Goal: Find specific page/section: Find specific page/section

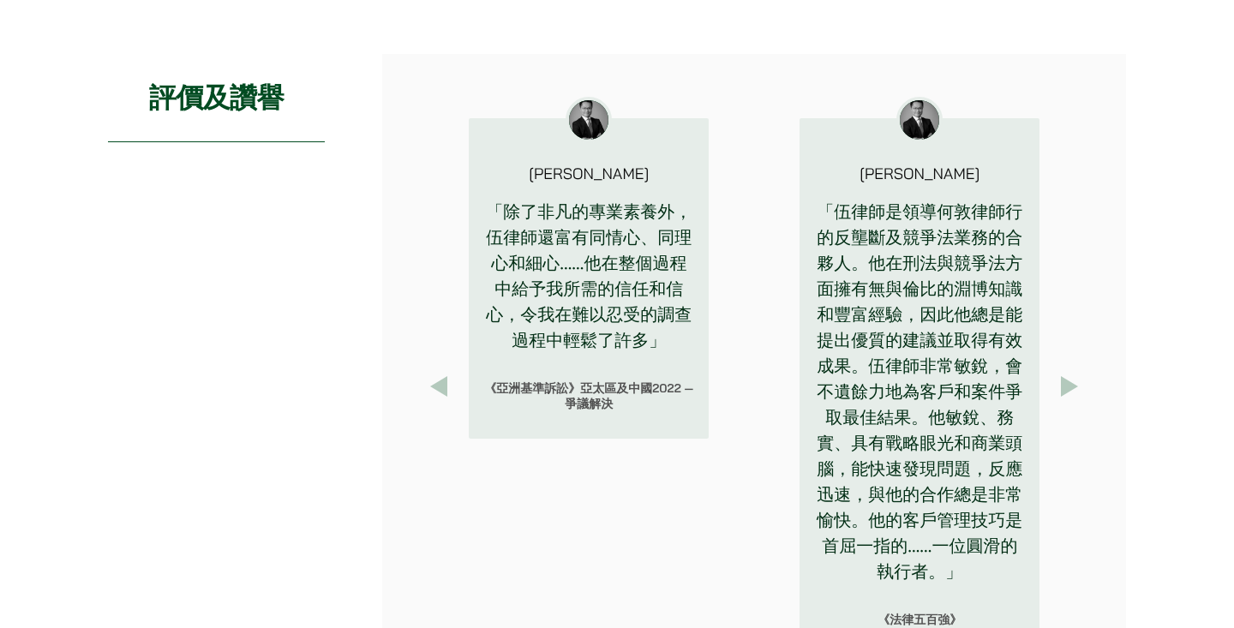
scroll to position [1831, 0]
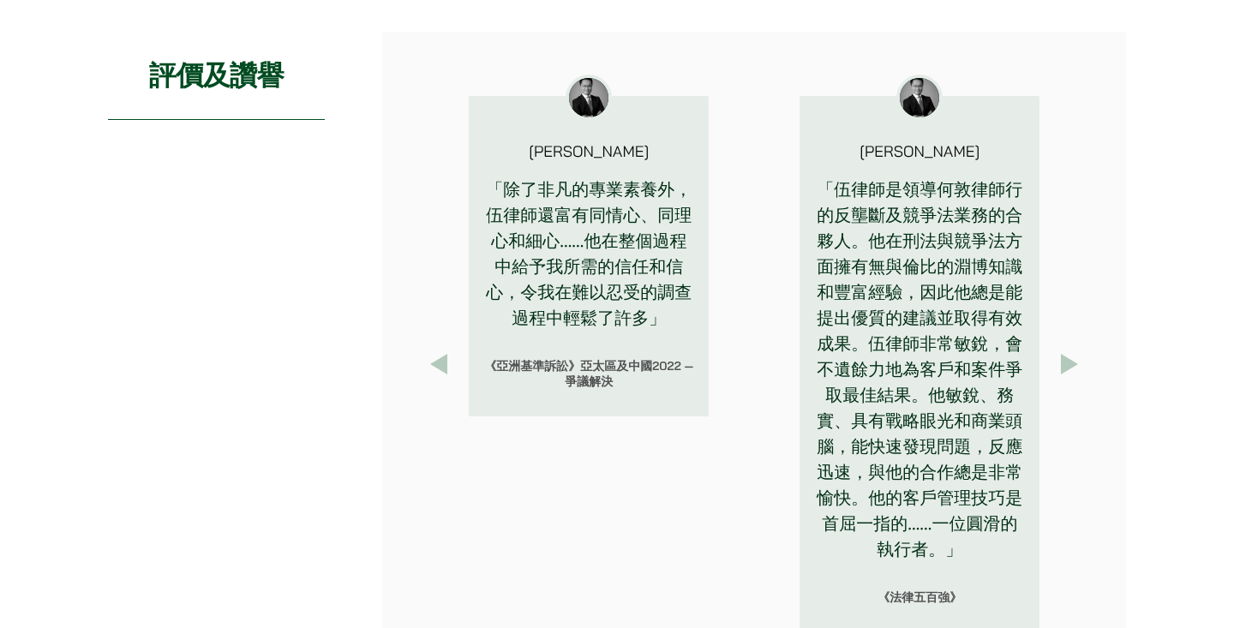
click at [423, 373] on button "Previous" at bounding box center [438, 364] width 31 height 31
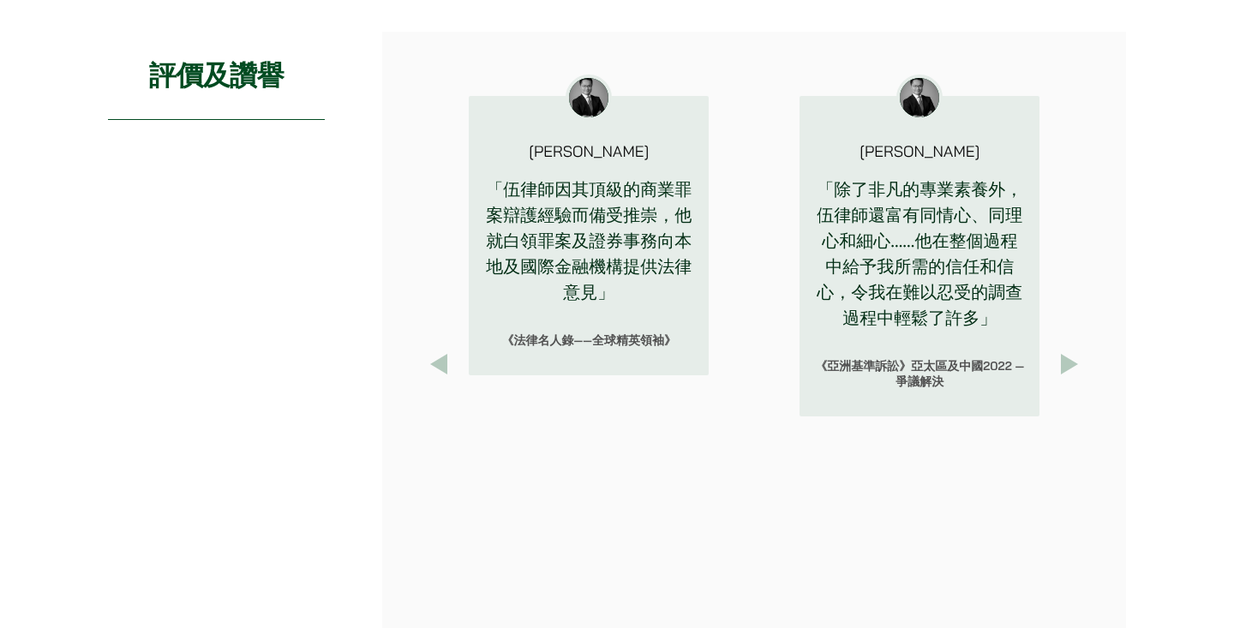
click at [423, 373] on button "Previous" at bounding box center [438, 364] width 31 height 31
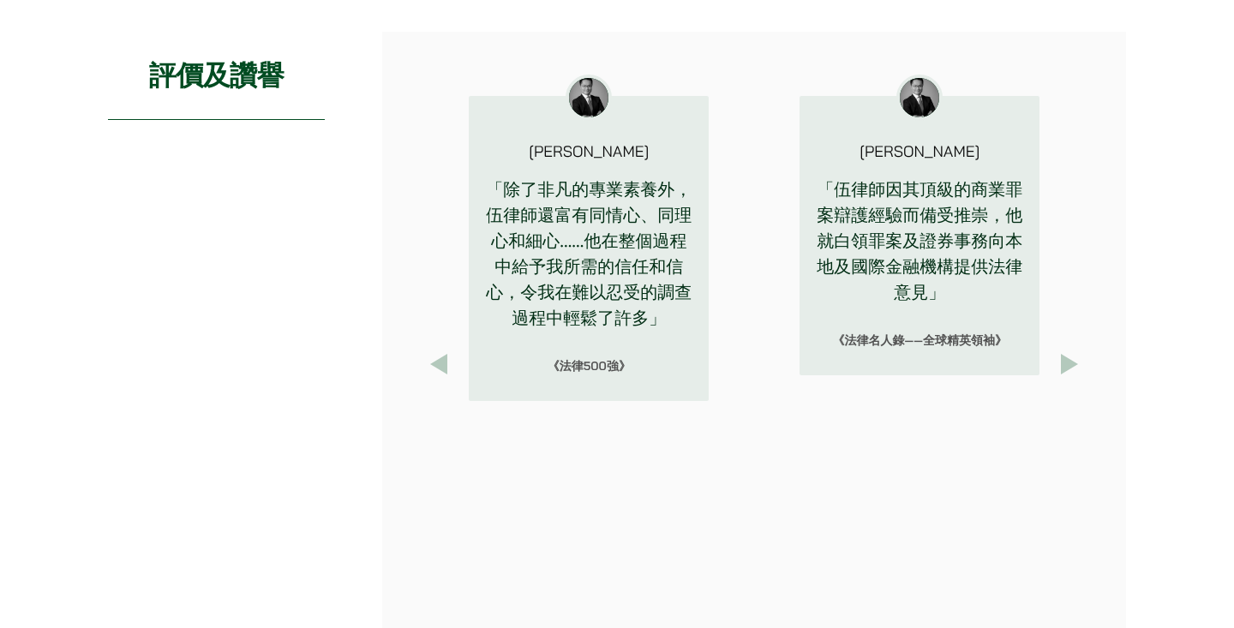
click at [423, 373] on button "Previous" at bounding box center [438, 364] width 31 height 31
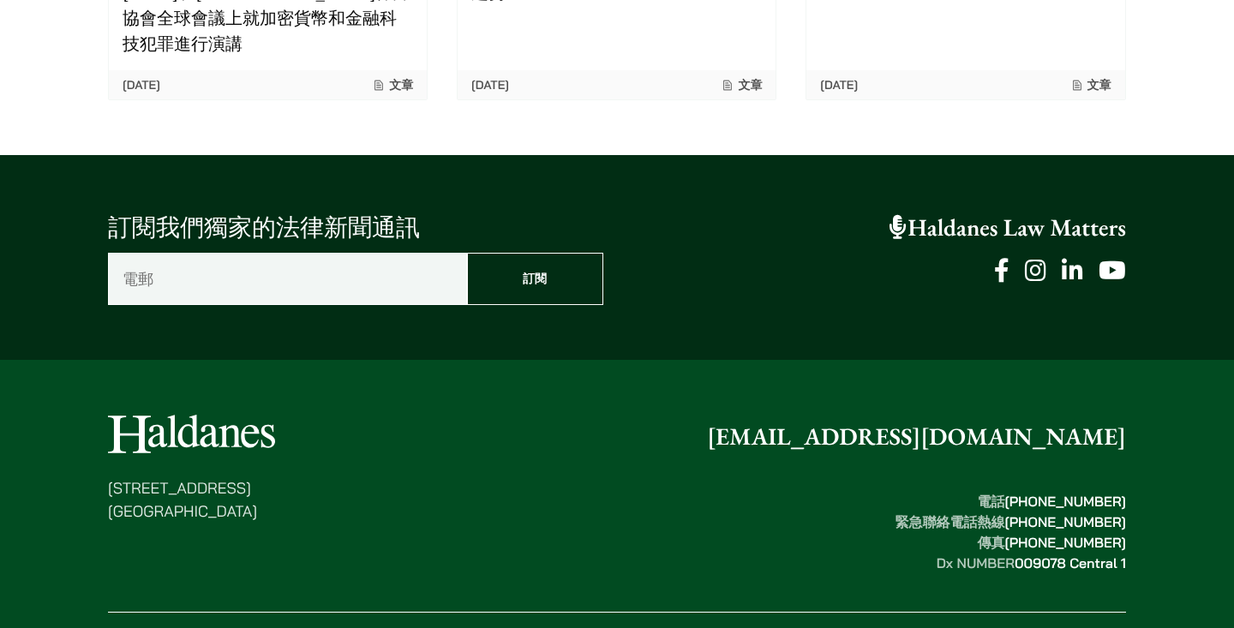
scroll to position [3021, 0]
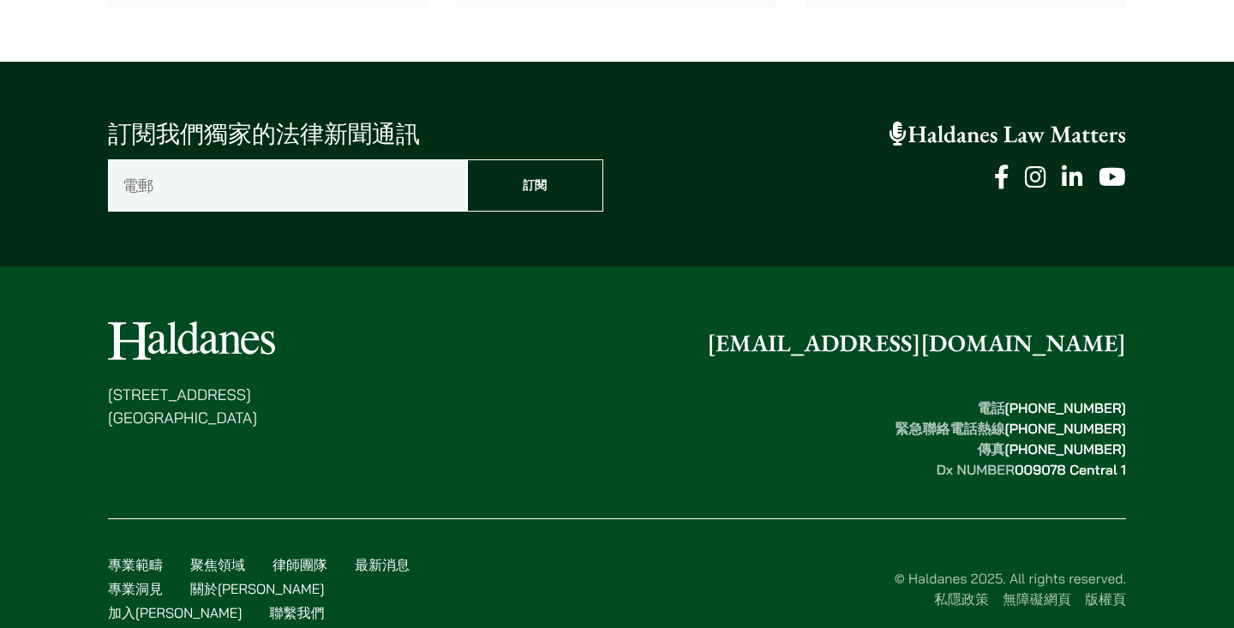
click at [201, 579] on li "關於[PERSON_NAME]" at bounding box center [257, 589] width 134 height 21
click at [201, 580] on link "關於[PERSON_NAME]" at bounding box center [257, 588] width 134 height 17
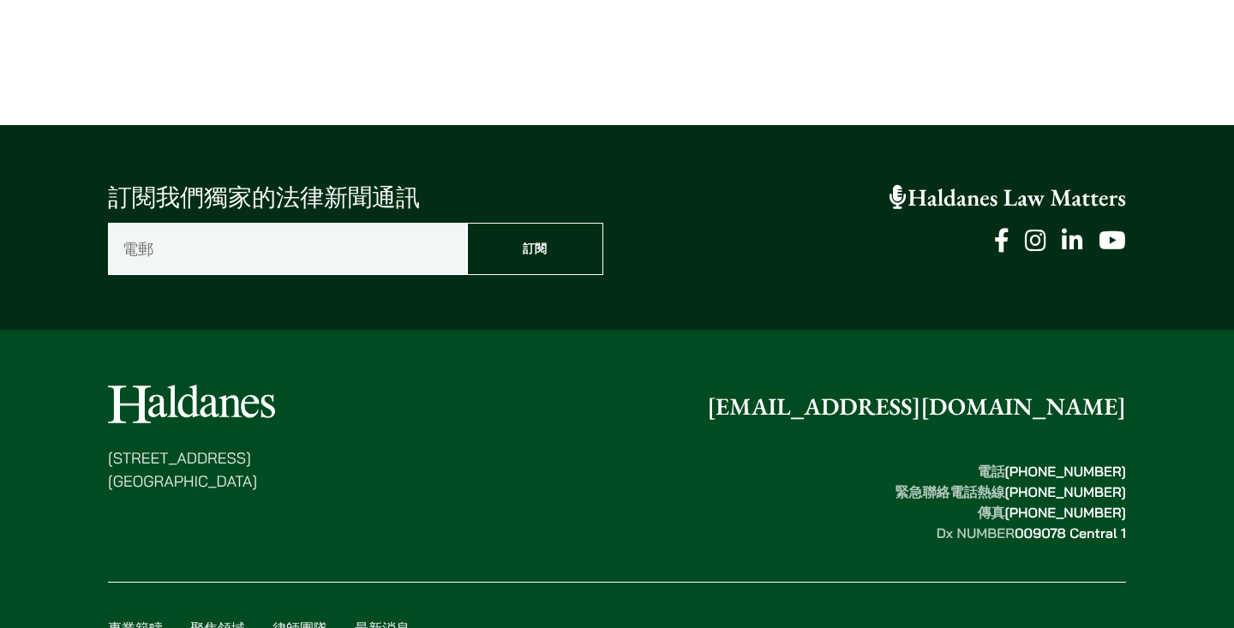
scroll to position [3798, 0]
